Goal: Navigation & Orientation: Find specific page/section

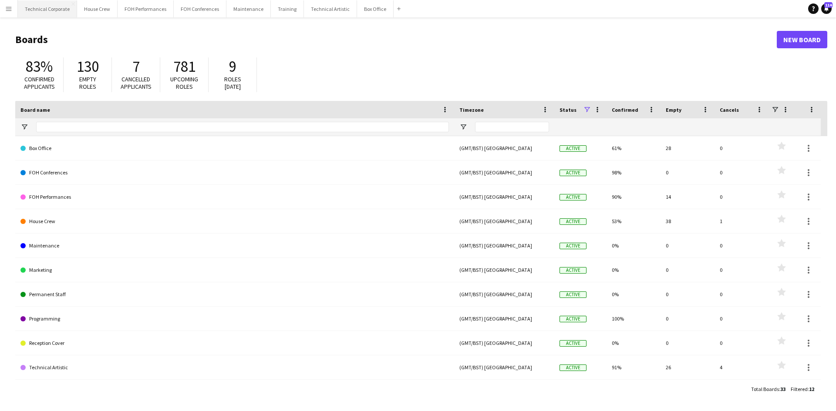
click at [52, 10] on button "Technical Corporate Close" at bounding box center [47, 8] width 59 height 17
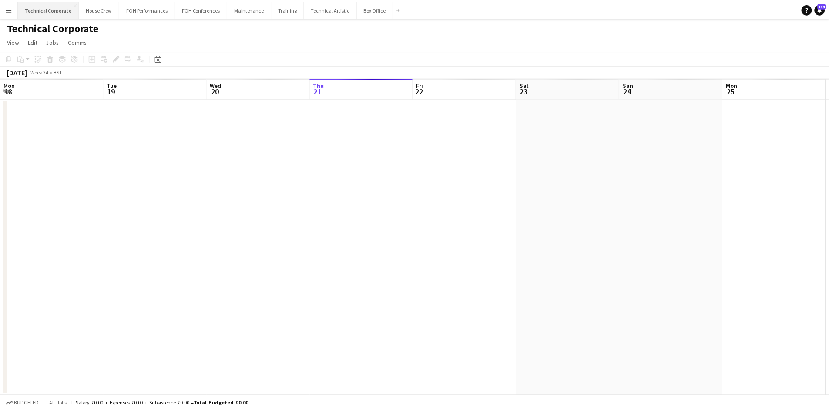
scroll to position [0, 208]
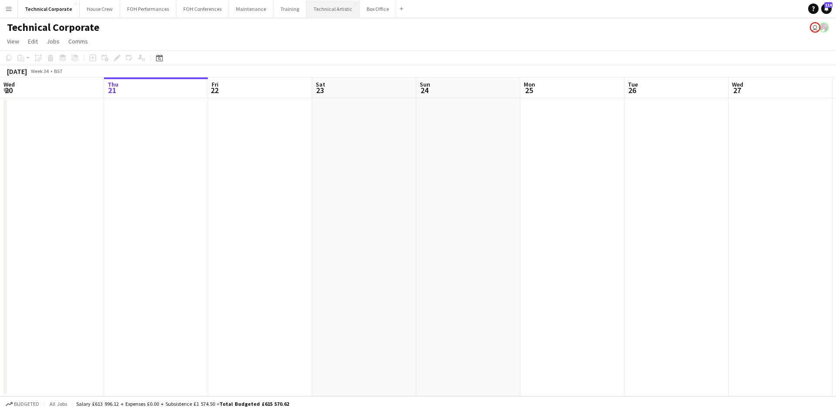
click at [313, 4] on button "Technical Artistic Close" at bounding box center [332, 8] width 53 height 17
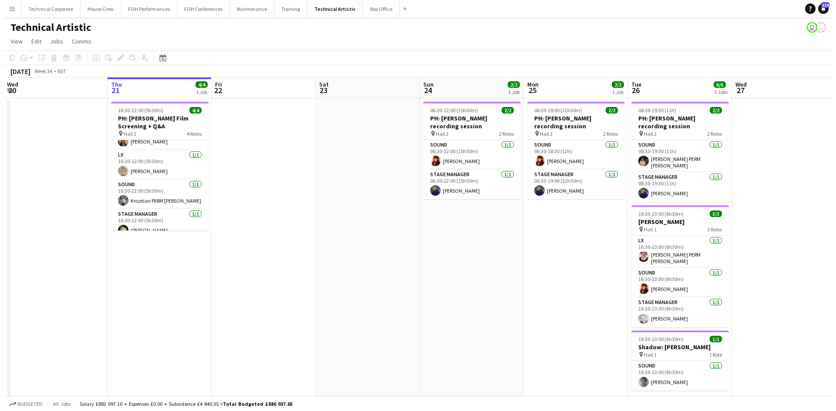
scroll to position [28, 0]
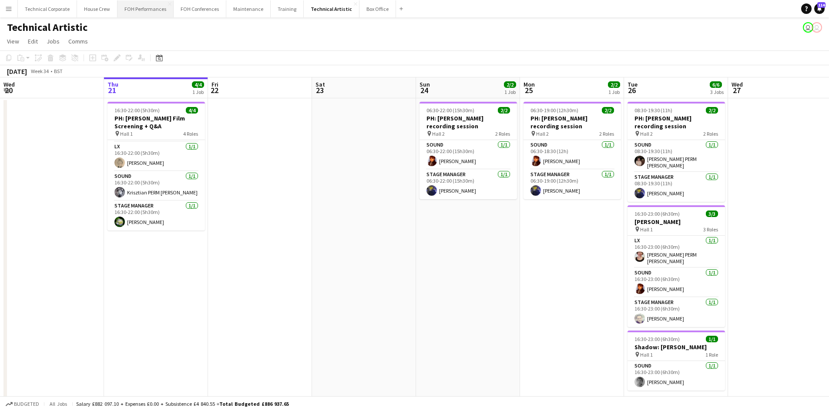
click at [146, 16] on button "FOH Performances Close" at bounding box center [146, 8] width 56 height 17
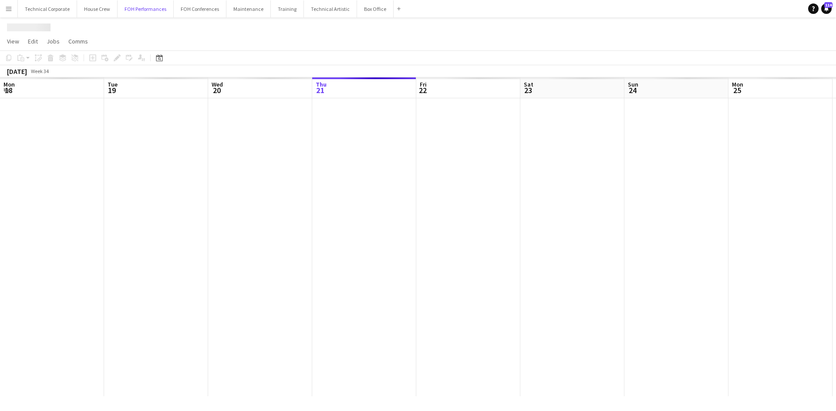
scroll to position [0, 208]
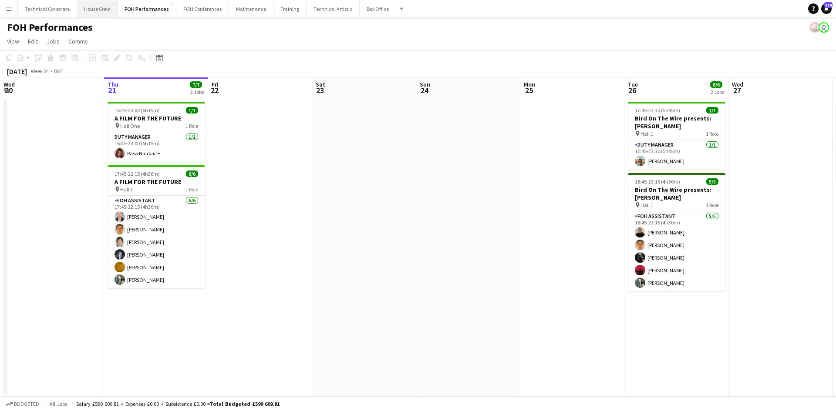
click at [98, 12] on button "House Crew Close" at bounding box center [97, 8] width 40 height 17
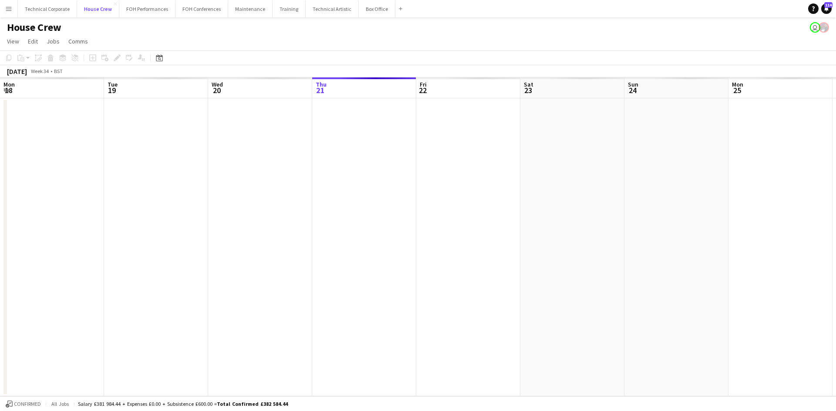
scroll to position [0, 208]
